Goal: Task Accomplishment & Management: Use online tool/utility

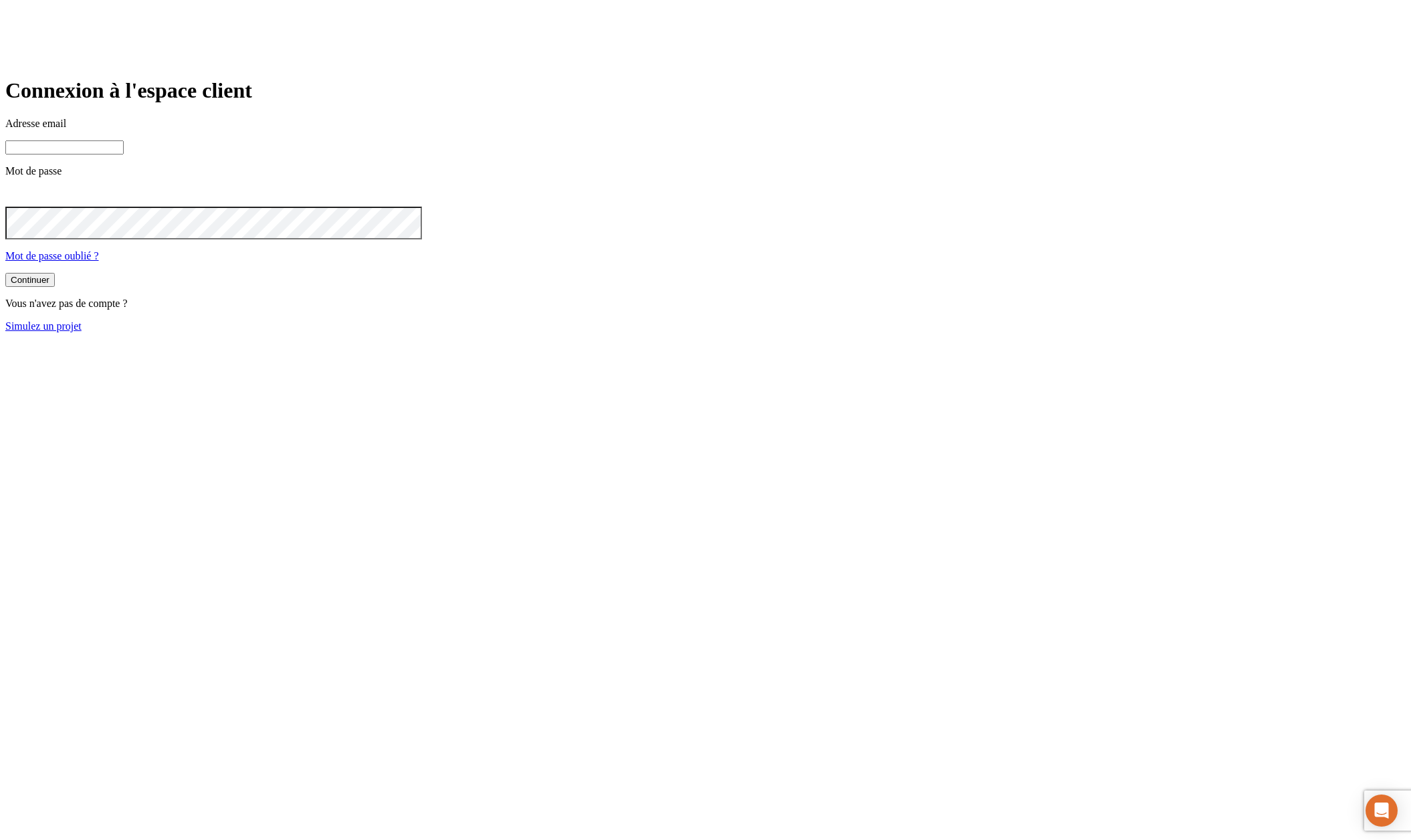
type input "[PERSON_NAME][DOMAIN_NAME][EMAIL_ADDRESS][DOMAIN_NAME]"
click at [55, 287] on button "Continuer" at bounding box center [30, 279] width 49 height 14
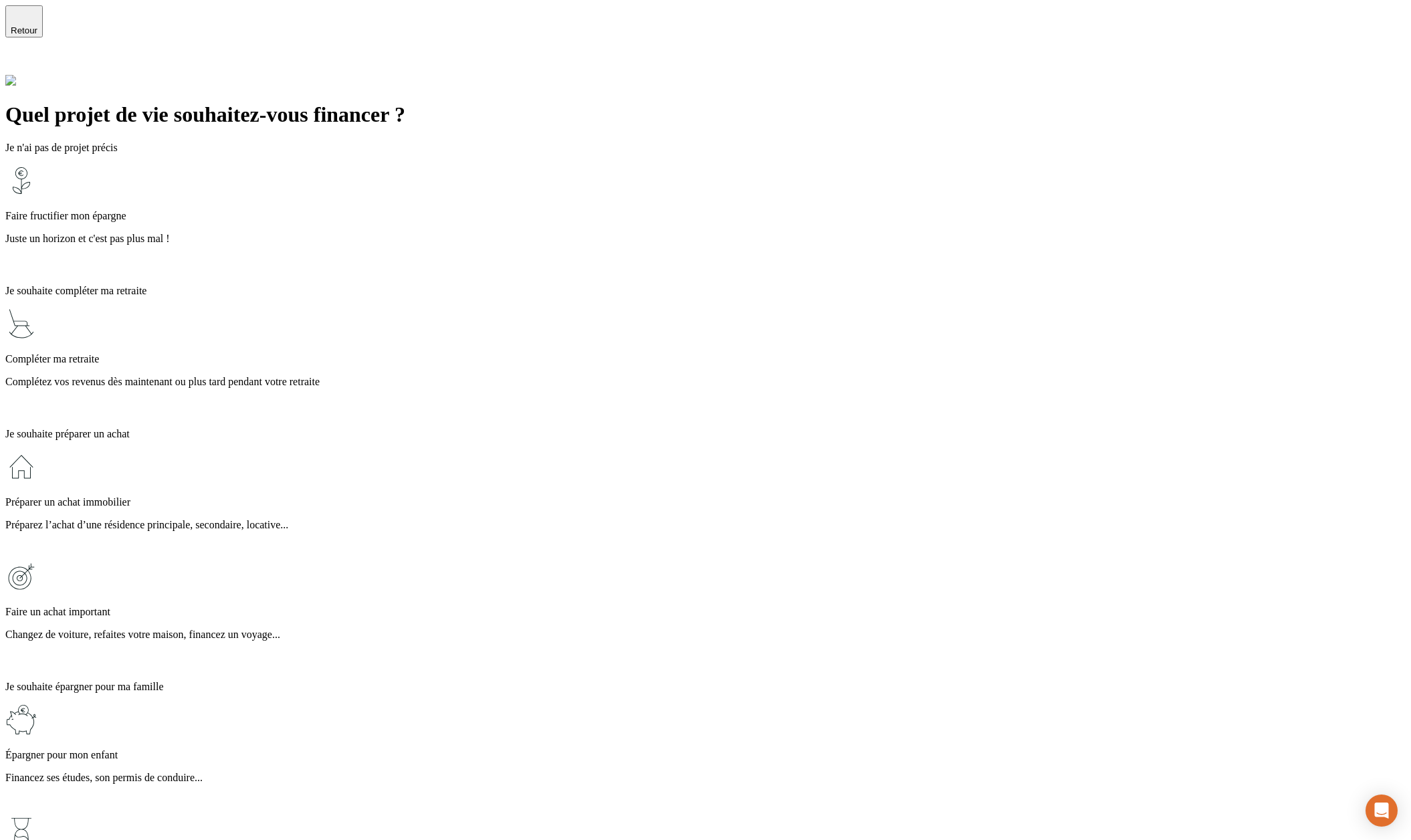
click at [560, 376] on p "Complétez vos revenus dès maintenant ou plus tard pendant votre retraite" at bounding box center [706, 382] width 1400 height 12
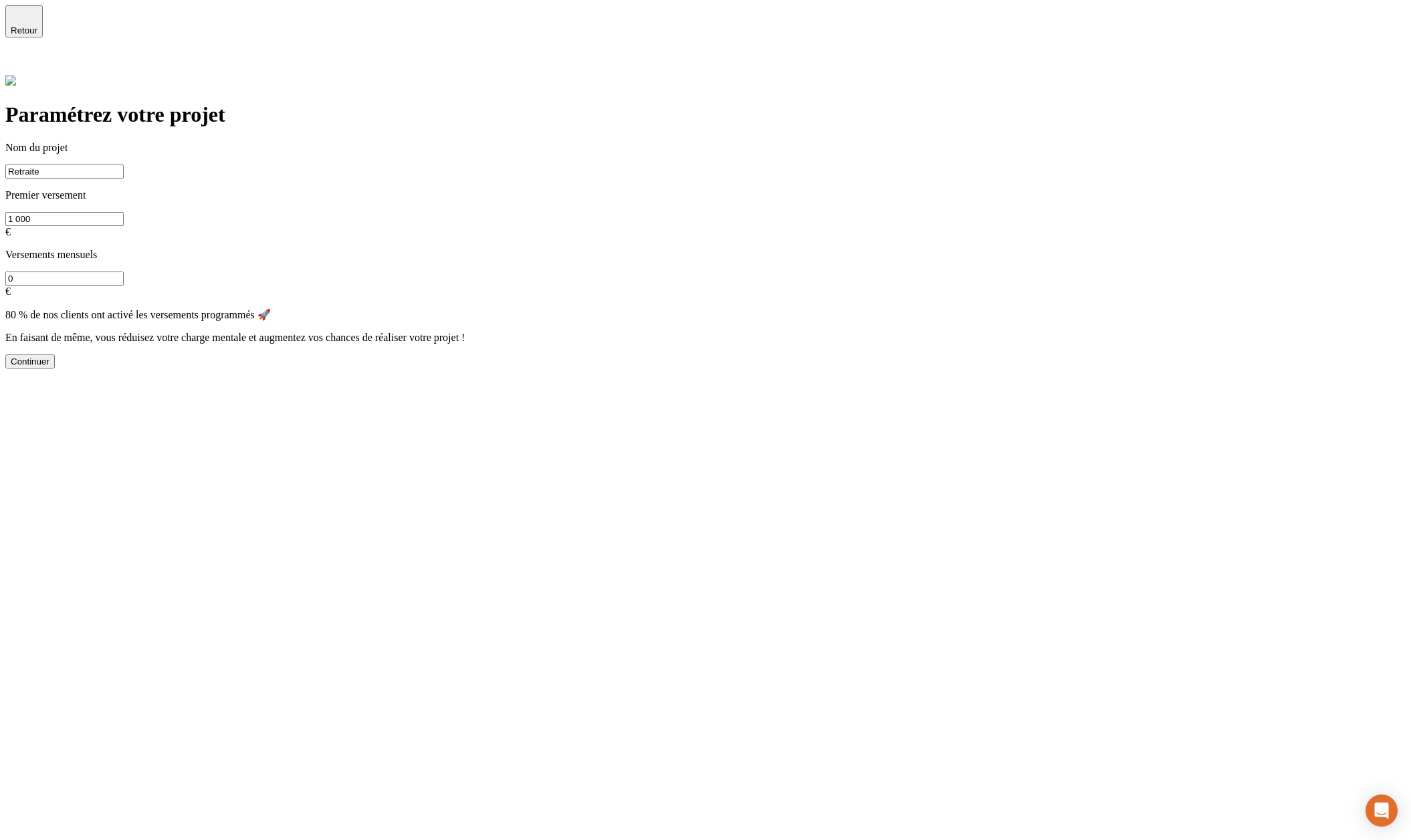
click at [49, 364] on div "Continuer" at bounding box center [30, 361] width 39 height 10
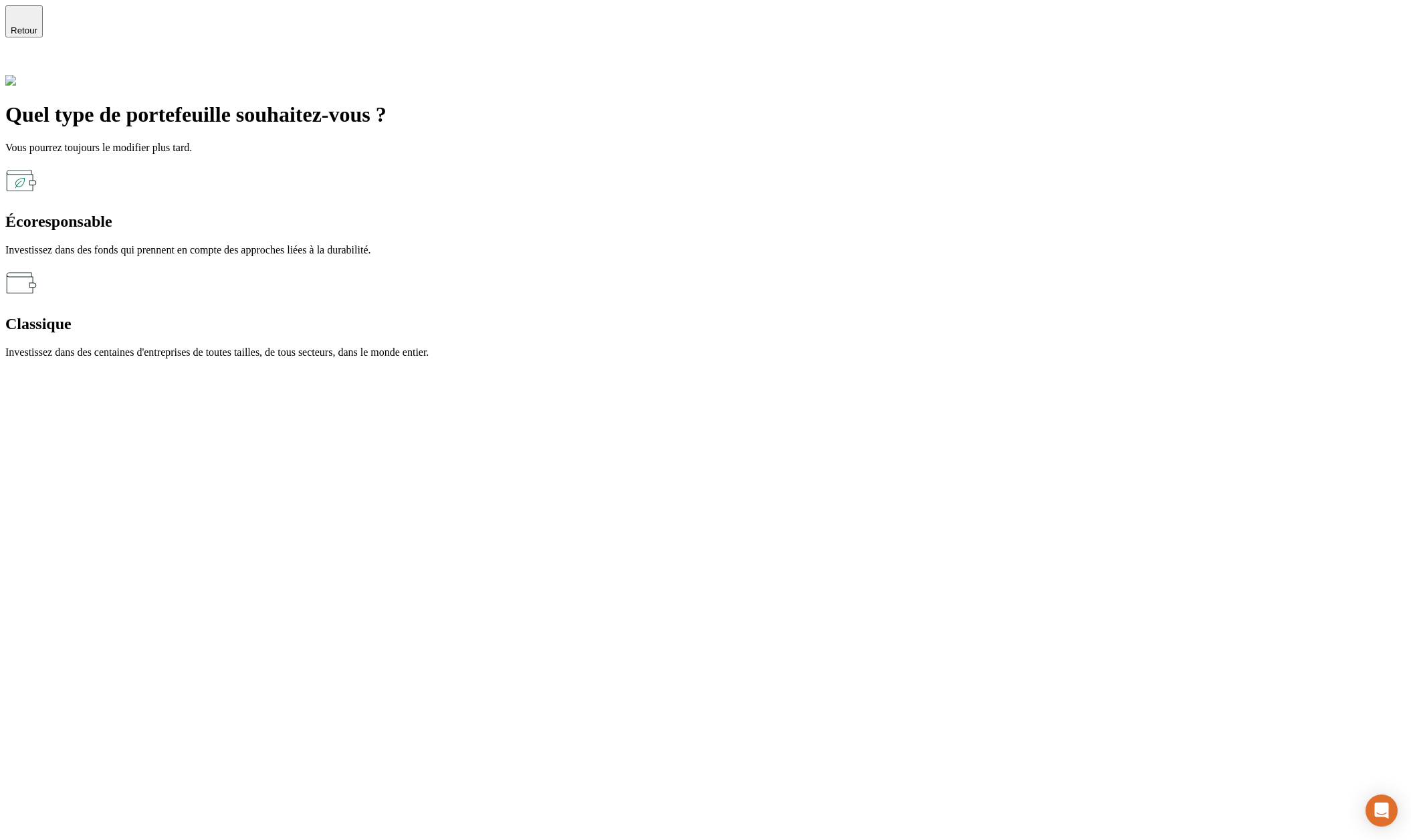
click at [791, 267] on div "Classique Investissez dans des centaines d'entreprises de toutes tailles, de to…" at bounding box center [706, 313] width 1400 height 92
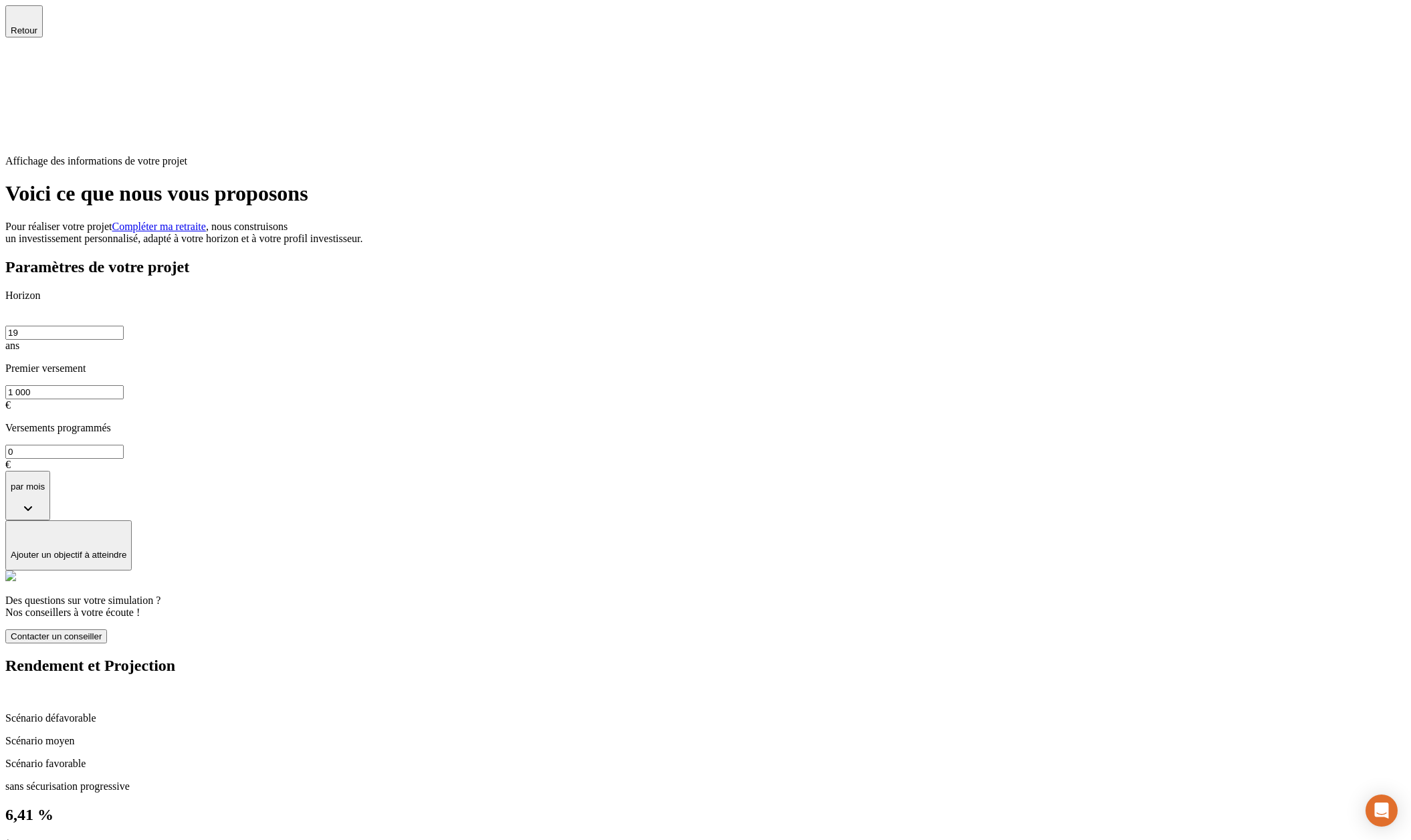
click at [37, 26] on span "Retour" at bounding box center [23, 30] width 26 height 10
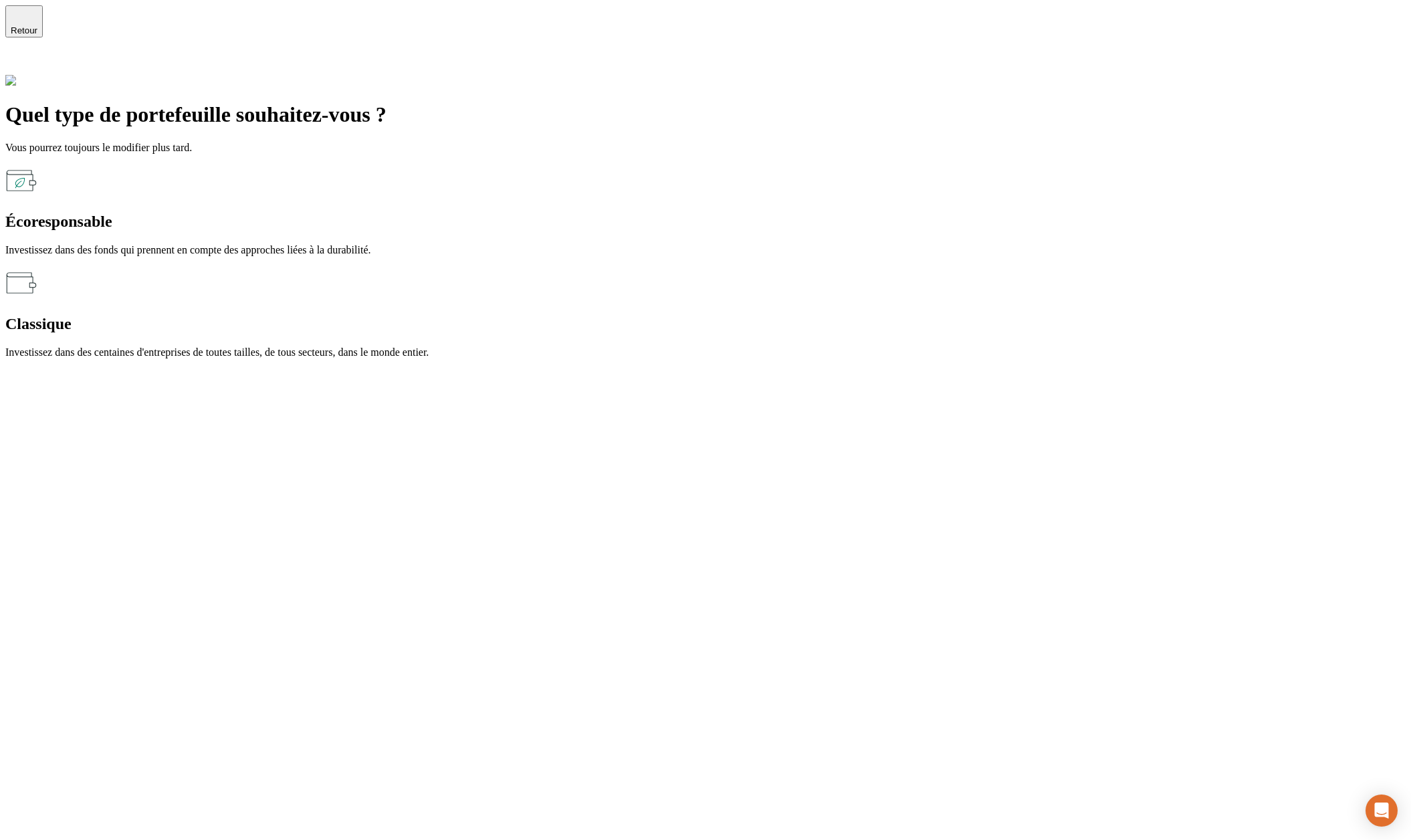
click at [37, 26] on span "Retour" at bounding box center [23, 30] width 26 height 10
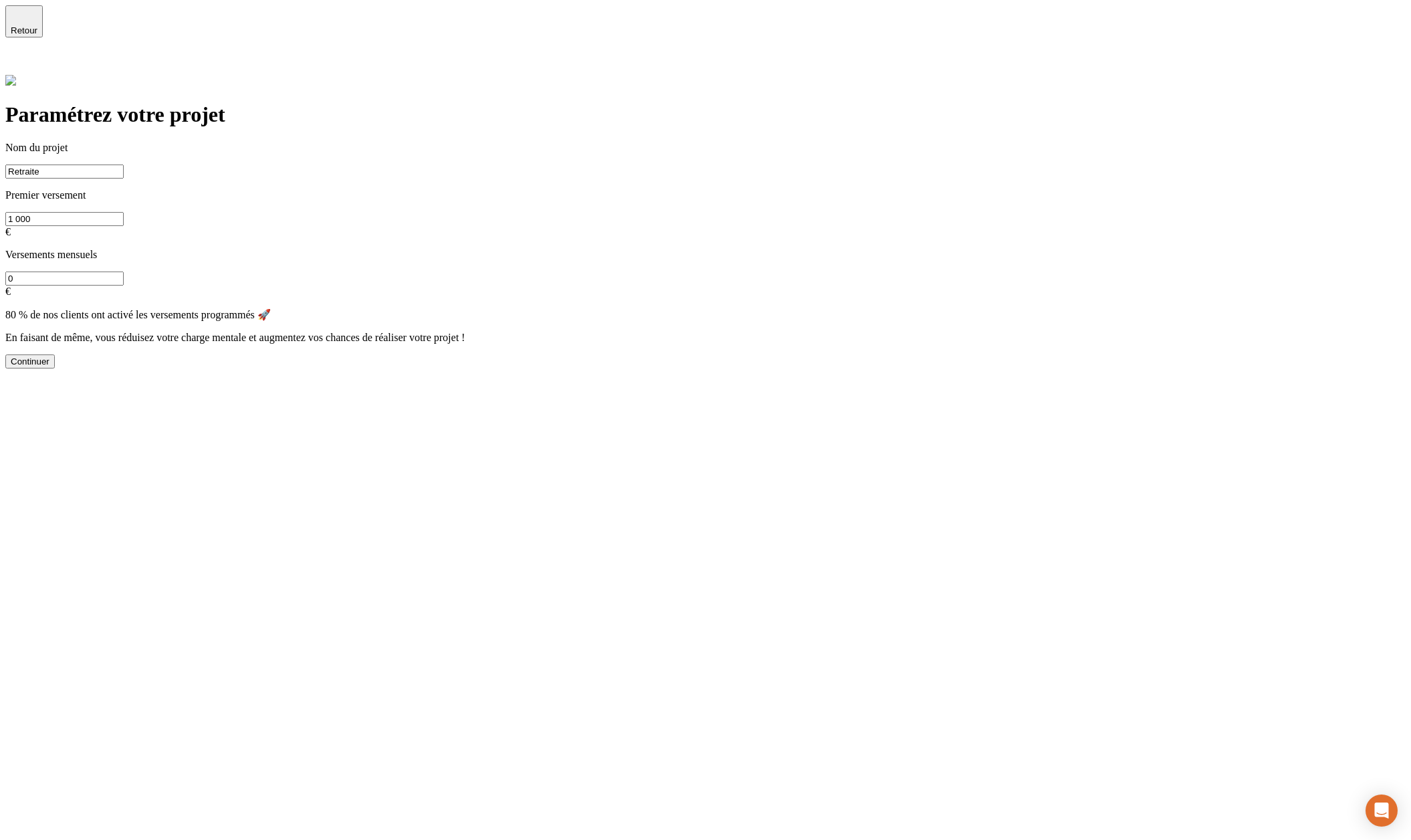
click at [37, 26] on span "Retour" at bounding box center [23, 30] width 26 height 10
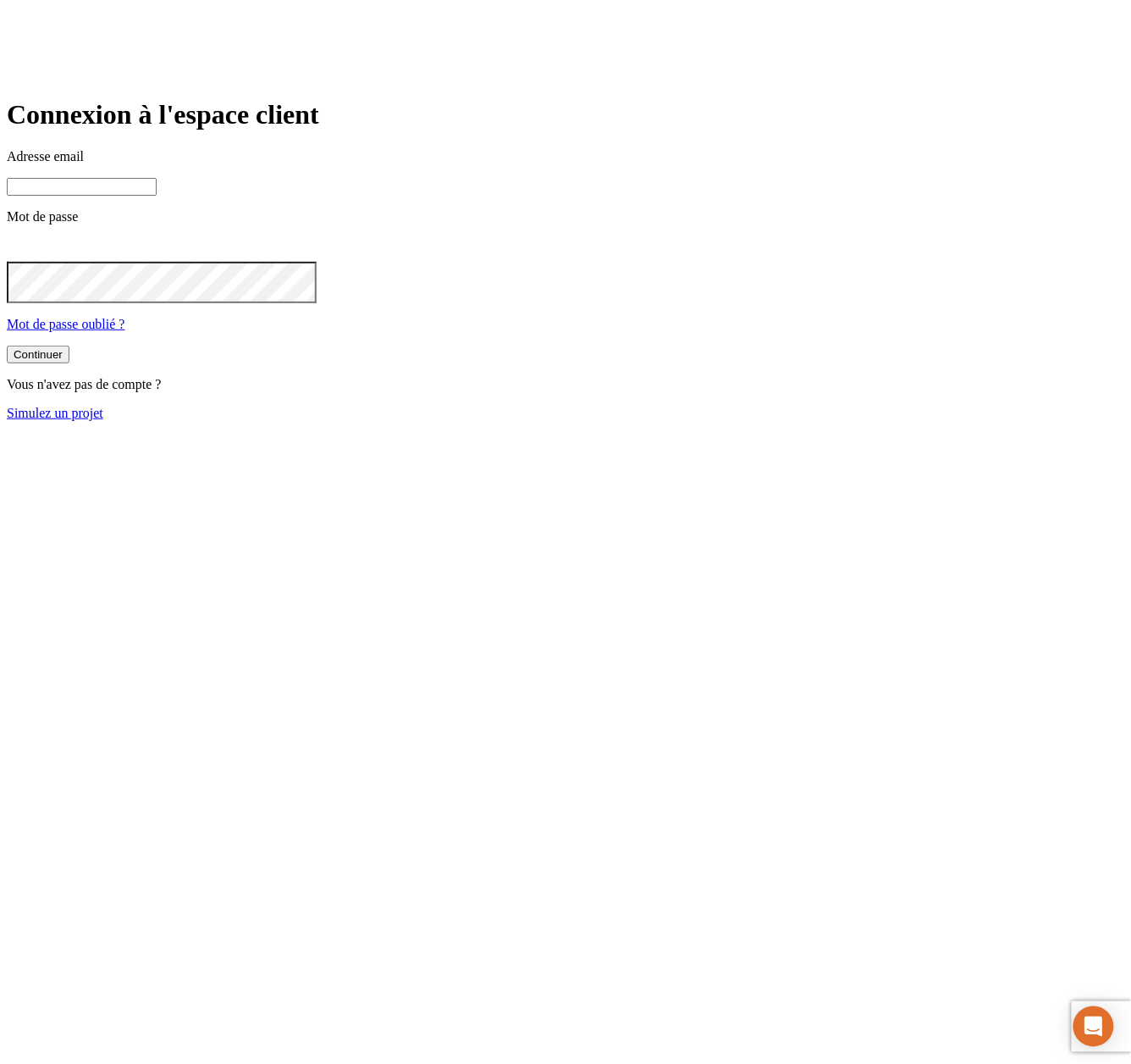
type input "[PERSON_NAME][DOMAIN_NAME][EMAIL_ADDRESS][DOMAIN_NAME]"
click at [62, 360] on div "Continuer" at bounding box center [37, 354] width 49 height 12
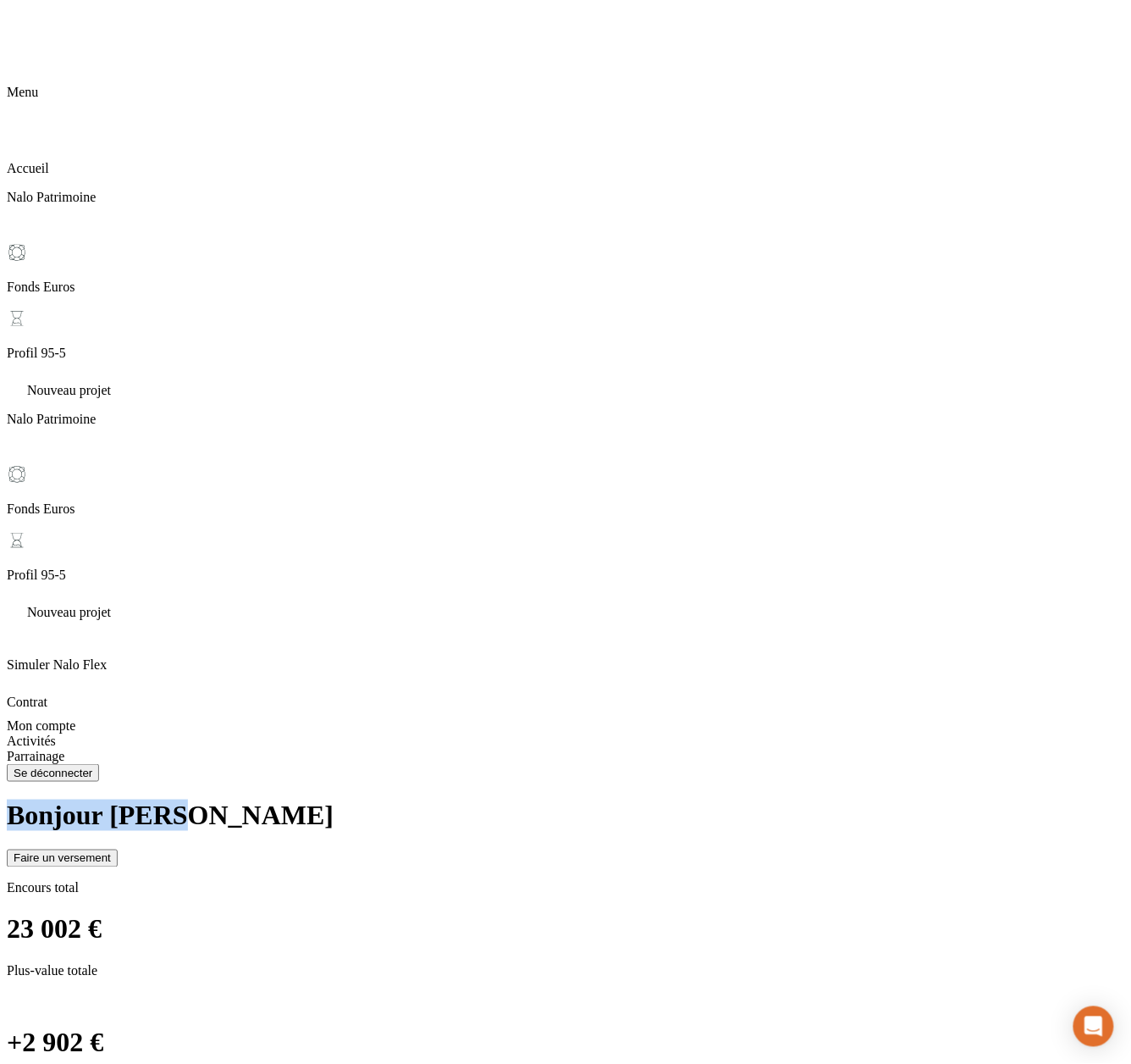
drag, startPoint x: 261, startPoint y: 52, endPoint x: 454, endPoint y: 52, distance: 193.0
click at [454, 799] on div "Bonjour James Faire un versement" at bounding box center [566, 833] width 1118 height 67
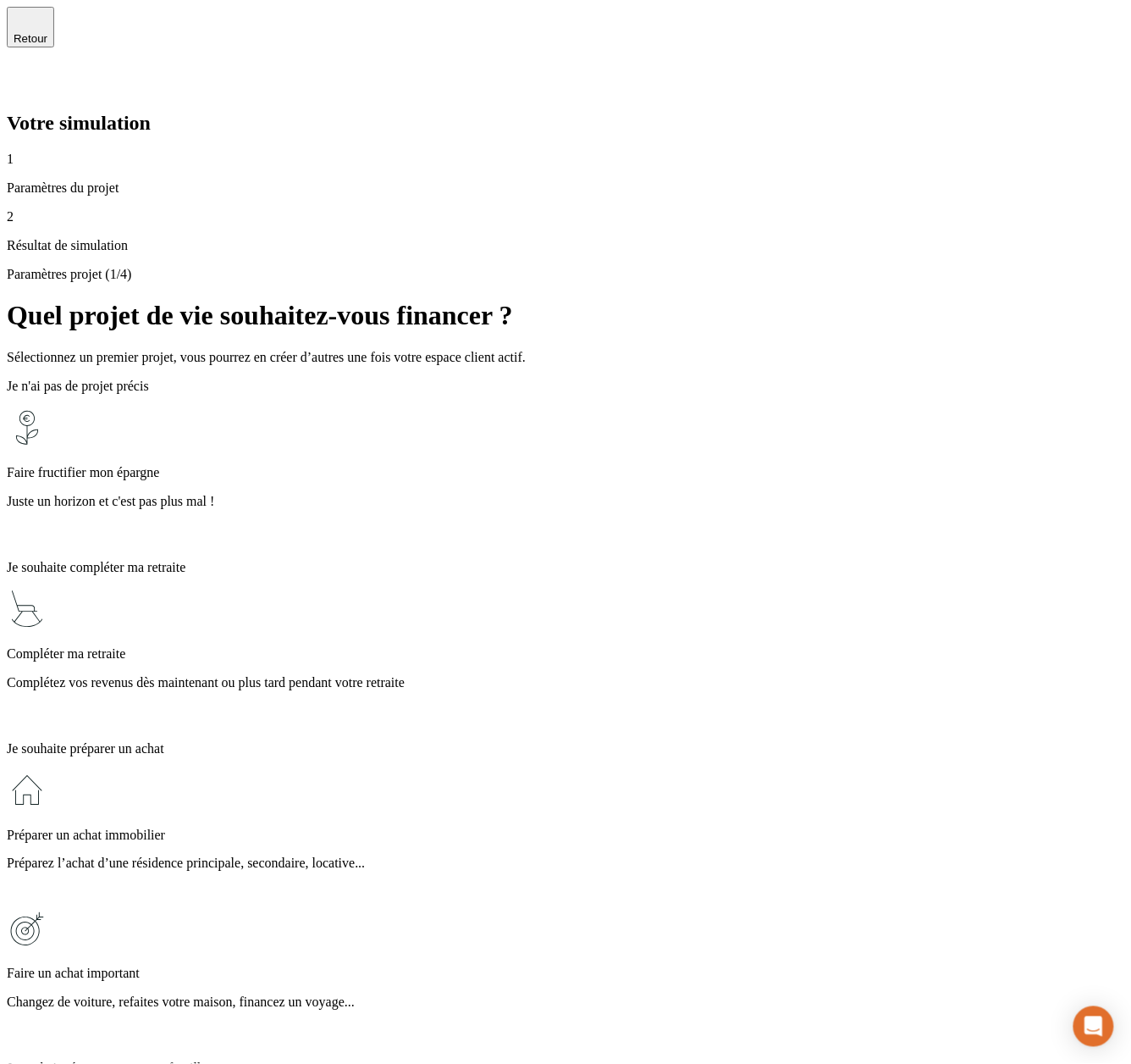
click at [658, 407] on div "Faire fructifier mon épargne Juste un horizon et c'est pas plus mal !" at bounding box center [566, 476] width 1118 height 139
